Goal: Information Seeking & Learning: Compare options

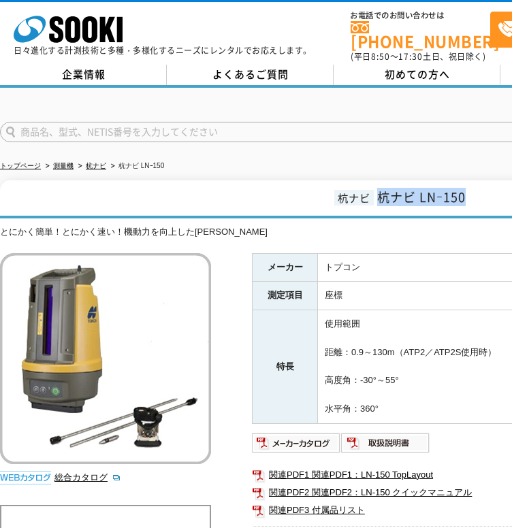
click at [381, 190] on h1 "杭ナビ 杭ナビ LNｰ150" at bounding box center [398, 199] width 797 height 38
click at [302, 436] on img at bounding box center [296, 443] width 89 height 22
click at [289, 432] on img at bounding box center [296, 443] width 89 height 22
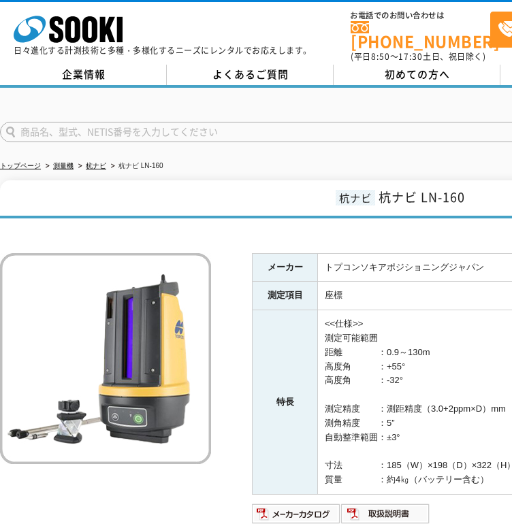
click at [477, 193] on h1 "杭ナビ 杭ナビ LN-160" at bounding box center [398, 199] width 797 height 38
drag, startPoint x: 477, startPoint y: 193, endPoint x: 381, endPoint y: 184, distance: 95.7
click at [381, 184] on h1 "杭ナビ 杭ナビ LN-160" at bounding box center [398, 199] width 797 height 38
copy span "杭ナビ LN-160"
click at [317, 503] on img at bounding box center [296, 514] width 89 height 22
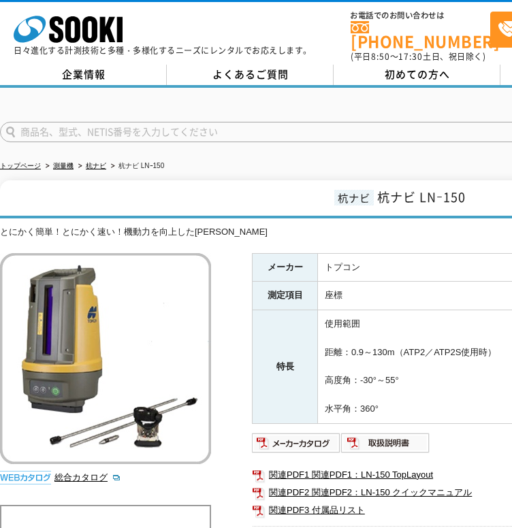
drag, startPoint x: 425, startPoint y: 370, endPoint x: 359, endPoint y: 370, distance: 65.4
copy td "-30°～55°"
click at [270, 198] on h1 "杭ナビ 杭ナビ LNｰ150" at bounding box center [398, 199] width 797 height 38
